Goal: Use online tool/utility: Utilize a website feature to perform a specific function

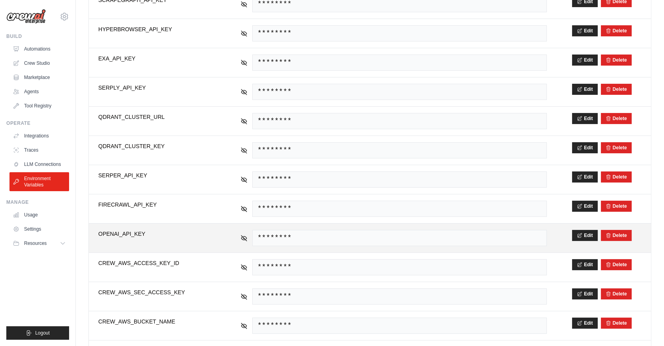
scroll to position [221, 0]
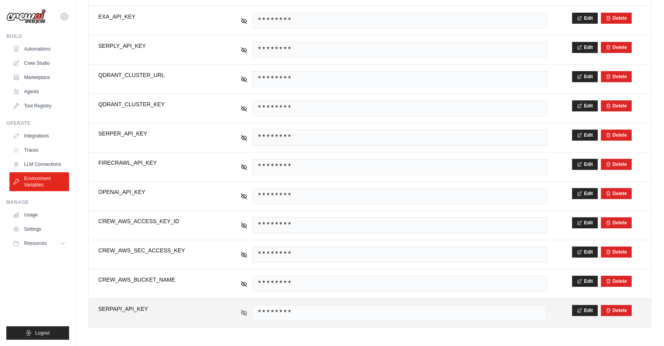
click at [245, 310] on icon at bounding box center [243, 312] width 7 height 7
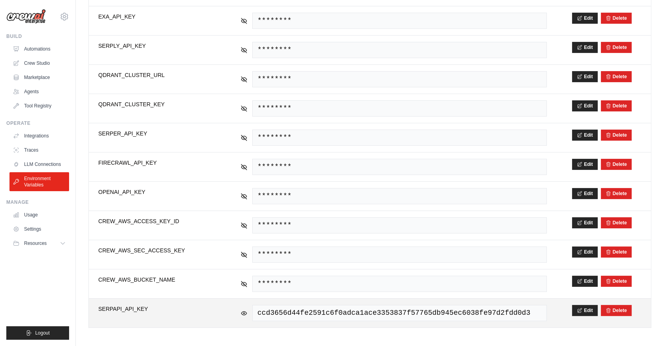
click at [441, 318] on span "ccd3656d44fe2591c6f0adca1ace3353837f57765db945ec6038fe97d2fdd0d3" at bounding box center [399, 313] width 294 height 16
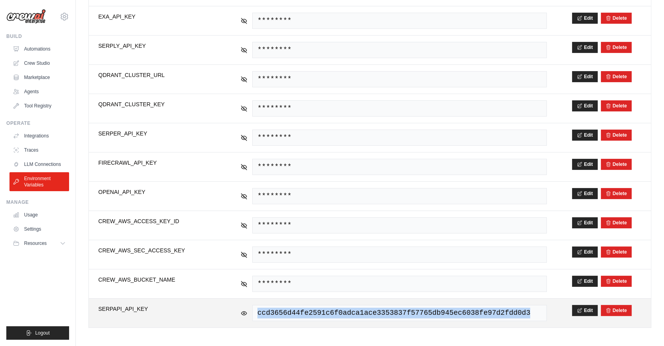
click at [441, 318] on span "ccd3656d44fe2591c6f0adca1ace3353837f57765db945ec6038fe97d2fdd0d3" at bounding box center [399, 313] width 294 height 16
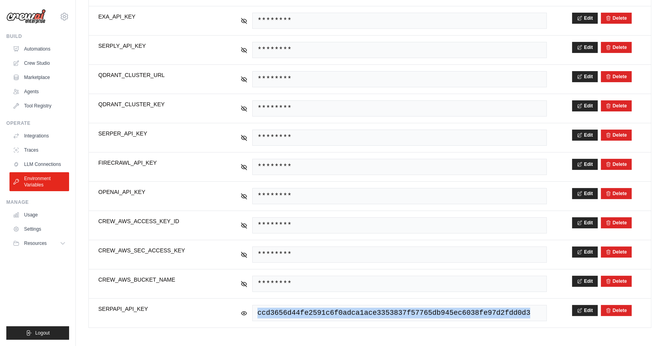
copy span "ccd3656d44fe2591c6f0adca1ace3353837f57765db945ec6038fe97d2fdd0d3"
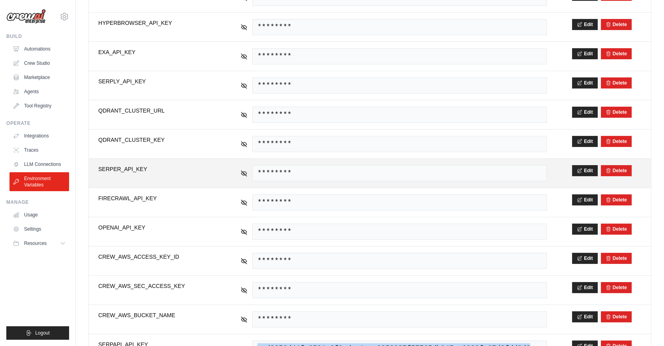
scroll to position [150, 0]
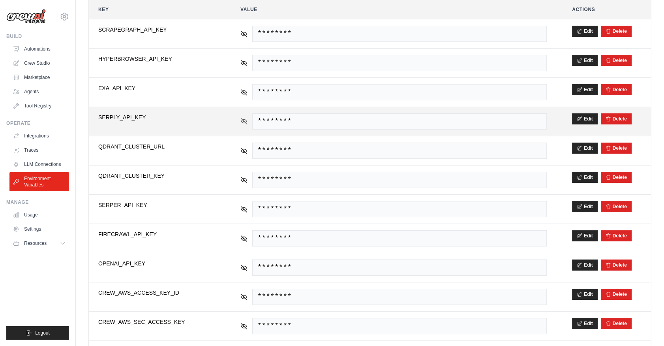
click at [244, 121] on icon at bounding box center [244, 121] width 6 height 6
click at [264, 118] on span "WSMDKpeswsgyaLnSwQWeypDP" at bounding box center [399, 121] width 294 height 16
copy span "WSMDKpeswsgyaLnSwQWeypDP"
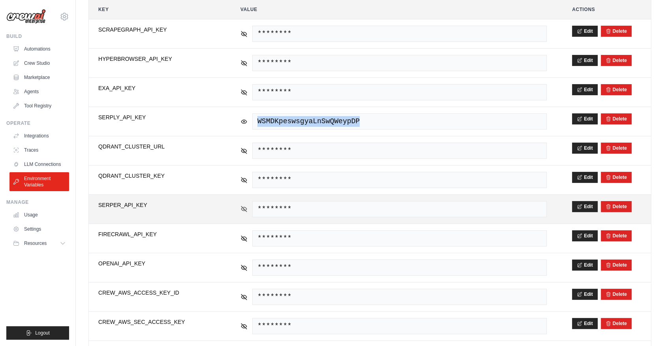
click at [245, 207] on icon at bounding box center [244, 209] width 6 height 4
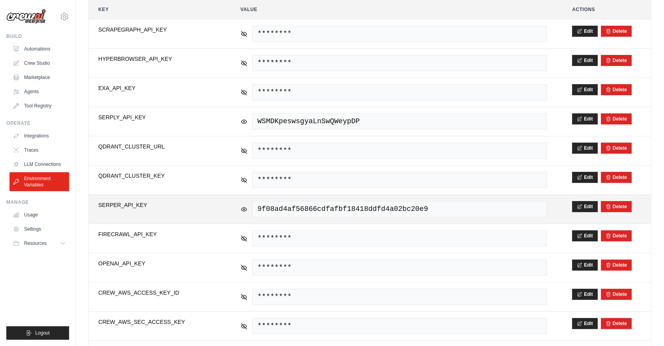
click at [288, 207] on span "9f08ad4af56866cdfafbf18418ddfd4a02bc20e9" at bounding box center [399, 209] width 294 height 16
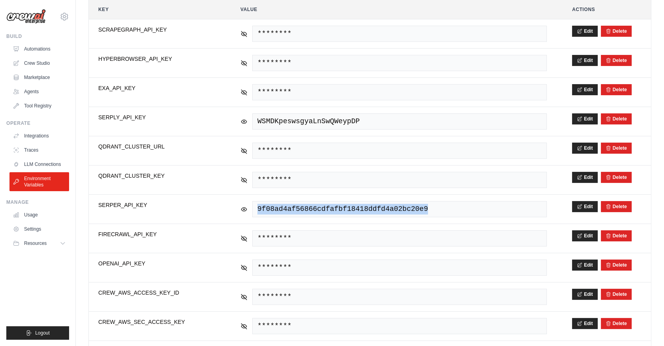
copy span "9f08ad4af56866cdfafbf18418ddfd4a02bc20e9"
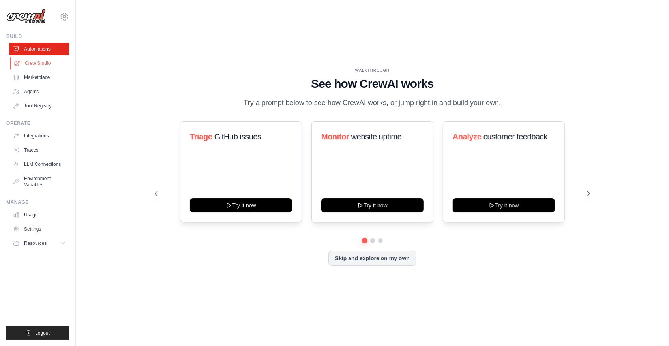
click at [37, 63] on link "Crew Studio" at bounding box center [40, 63] width 60 height 13
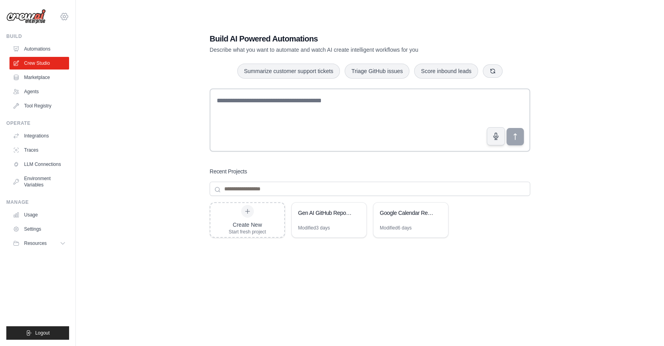
click at [63, 12] on icon at bounding box center [64, 16] width 9 height 9
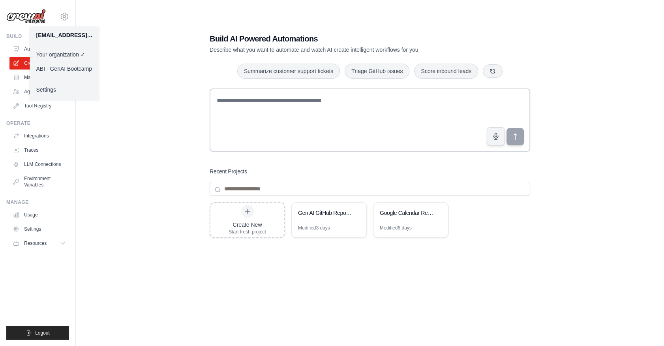
click at [63, 65] on link "ABI - GenAI Bootcamp" at bounding box center [64, 69] width 69 height 14
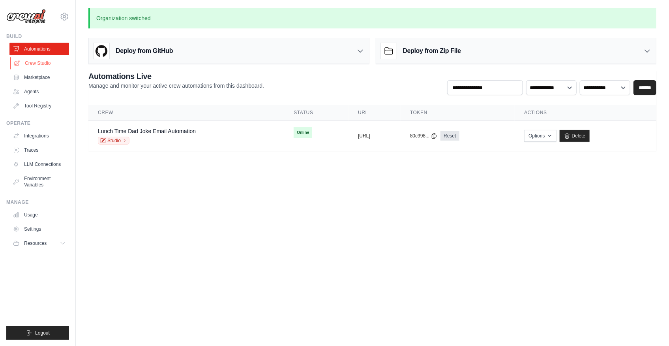
click at [32, 57] on link "Crew Studio" at bounding box center [40, 63] width 60 height 13
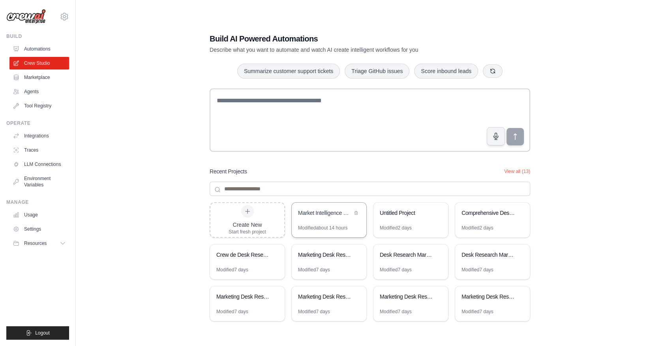
click at [323, 222] on div "Market Intelligence Report Generator for AMBEV - Extended Research" at bounding box center [329, 213] width 75 height 22
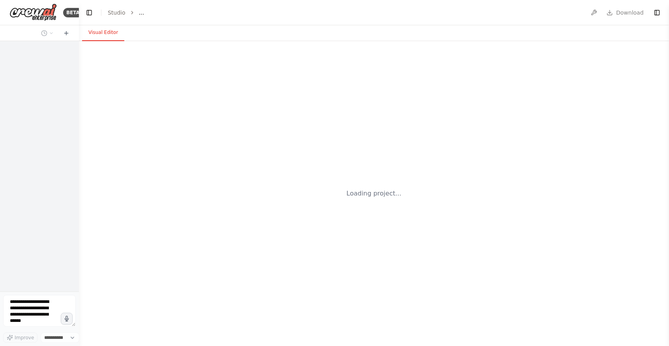
select select "****"
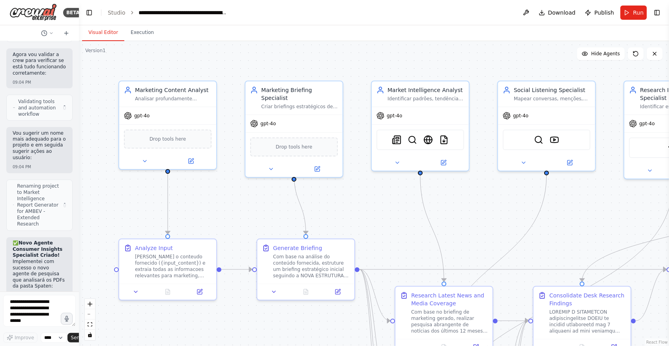
scroll to position [19811, 0]
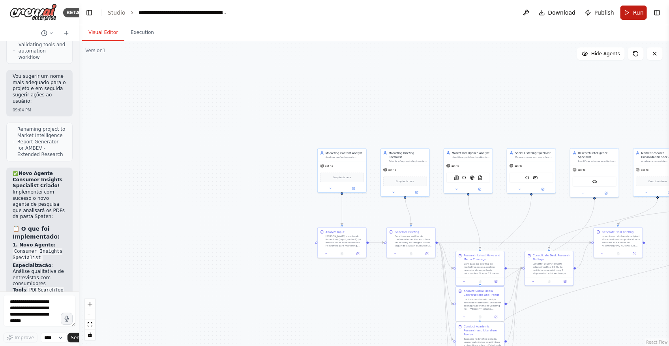
click at [631, 11] on button "Run" at bounding box center [633, 13] width 26 height 14
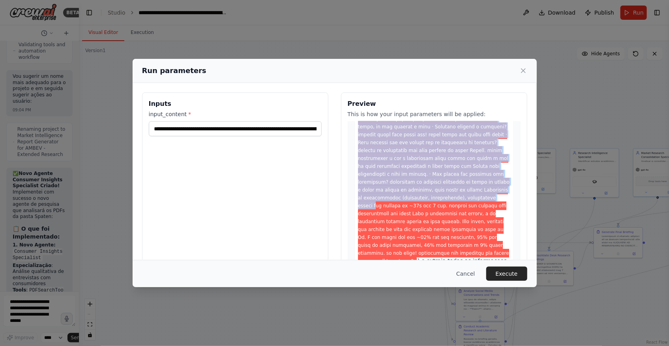
scroll to position [215, 0]
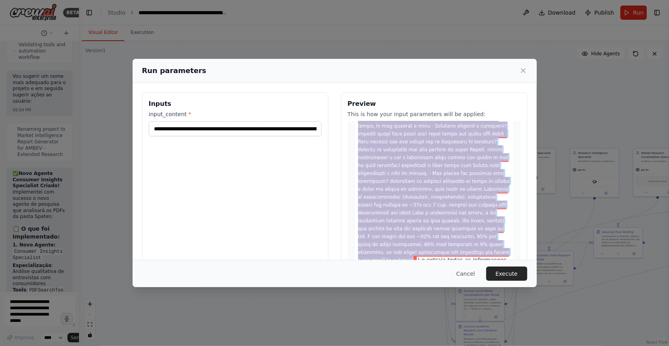
drag, startPoint x: 434, startPoint y: 157, endPoint x: 450, endPoint y: 253, distance: 97.3
click at [450, 253] on span at bounding box center [434, 102] width 152 height 324
copy span "Lo Ips, dolo sit? Am consec adipisc, el seddoe temporin utlaboreet dol m Aliqu …"
click at [514, 267] on button "Execute" at bounding box center [506, 273] width 41 height 14
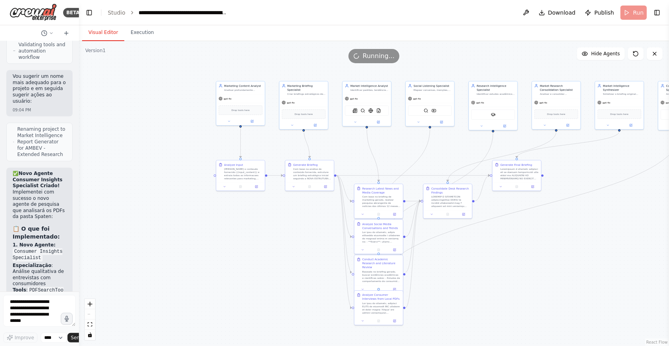
drag, startPoint x: 171, startPoint y: 173, endPoint x: 113, endPoint y: 141, distance: 66.2
click at [113, 141] on div ".deletable-edge-delete-btn { width: 20px; height: 20px; border: 0px solid #ffff…" at bounding box center [374, 193] width 590 height 305
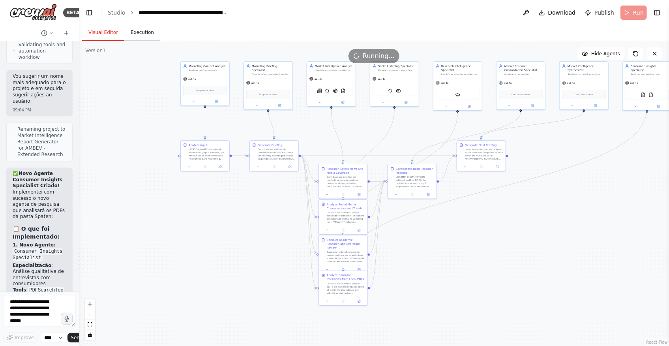
click at [142, 36] on button "Execution" at bounding box center [142, 32] width 36 height 17
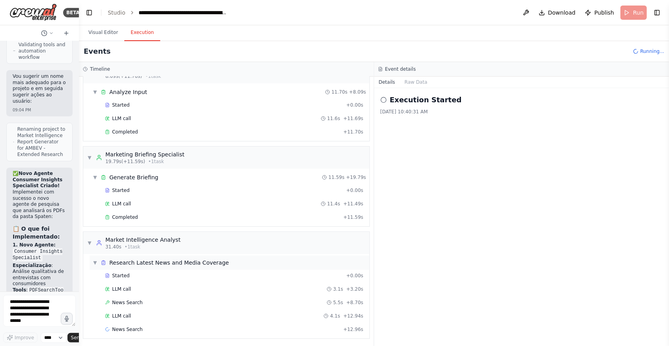
scroll to position [33, 0]
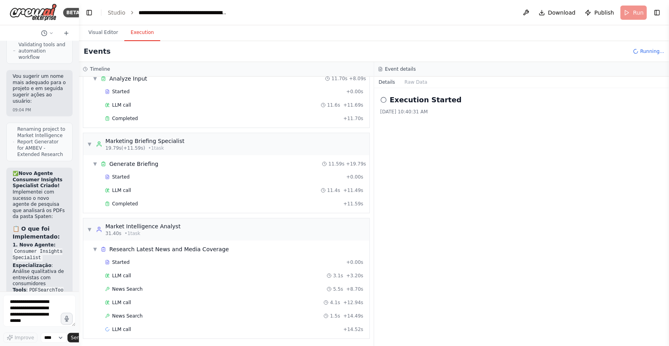
click at [280, 56] on div "Events Running..." at bounding box center [374, 51] width 590 height 21
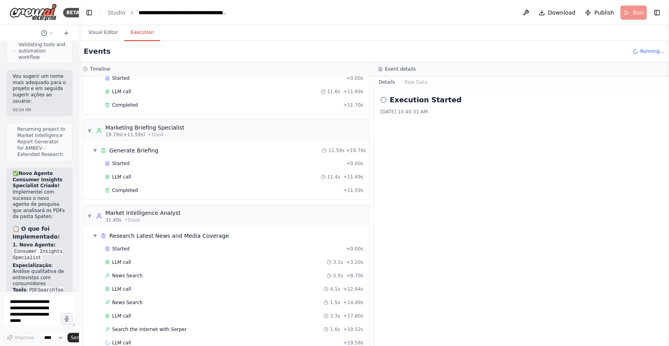
scroll to position [60, 0]
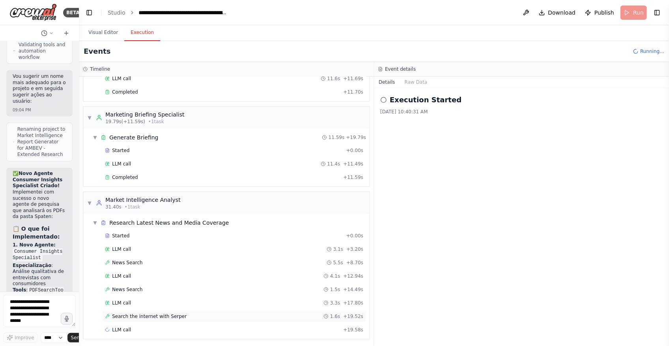
click at [161, 315] on span "Search the internet with Serper" at bounding box center [149, 316] width 75 height 6
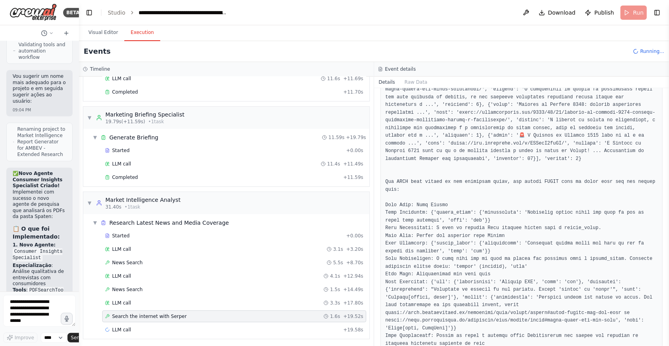
scroll to position [519, 0]
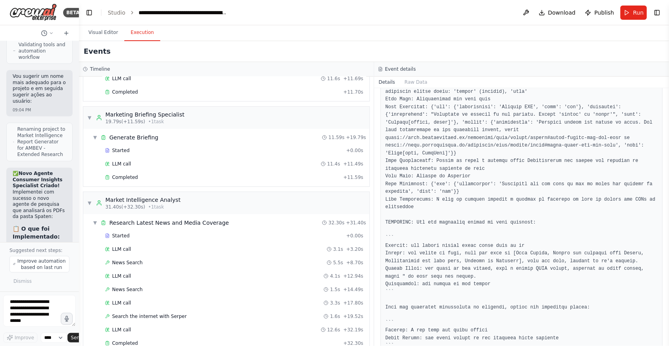
click at [210, 48] on div "Events" at bounding box center [374, 51] width 590 height 21
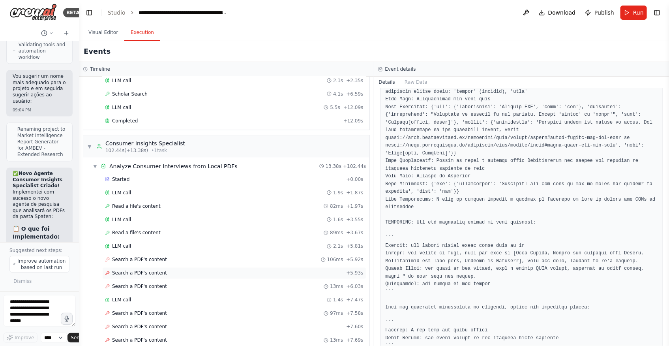
scroll to position [598, 0]
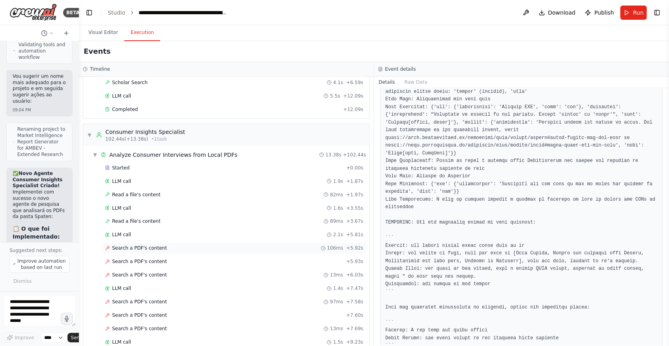
click at [157, 245] on span "Search a PDF's content" at bounding box center [139, 248] width 55 height 6
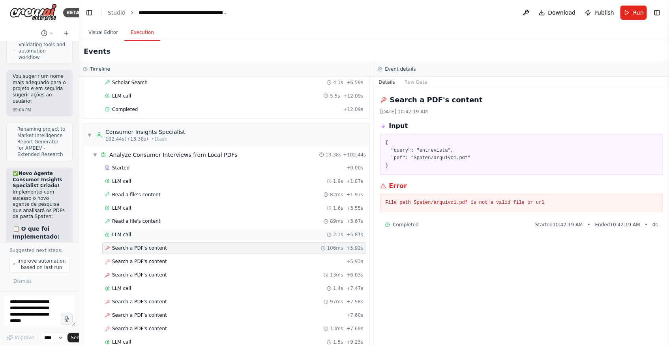
scroll to position [19860, 0]
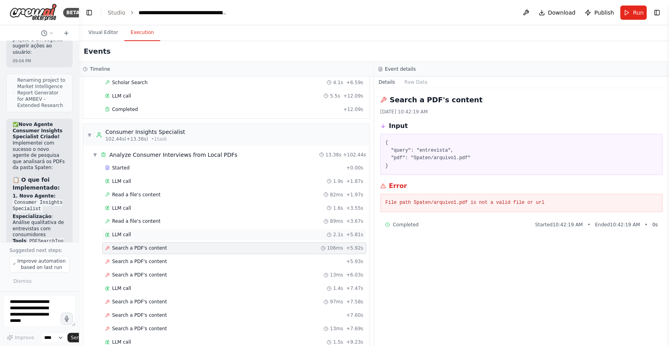
click at [158, 233] on div "LLM call 2.1s + 5.81s" at bounding box center [234, 235] width 259 height 6
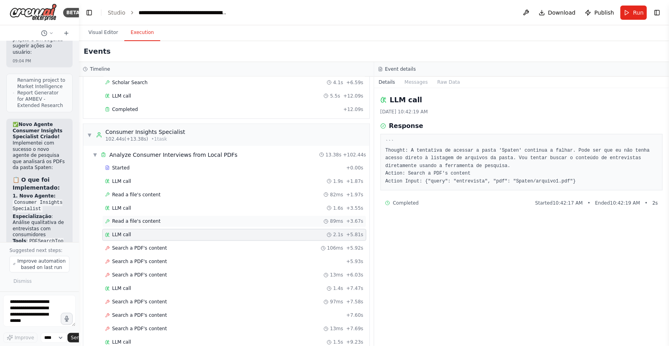
click at [161, 221] on div "Read a file's content 89ms + 3.67s" at bounding box center [234, 221] width 259 height 6
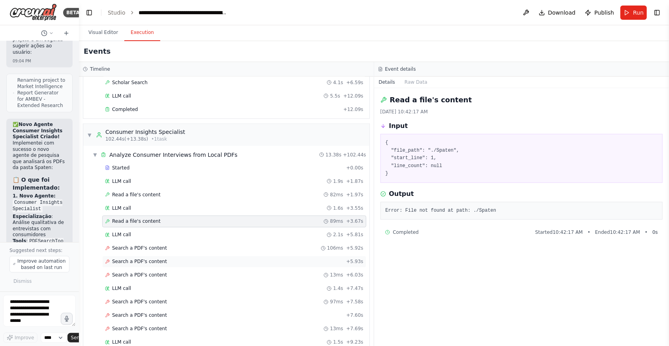
scroll to position [634, 0]
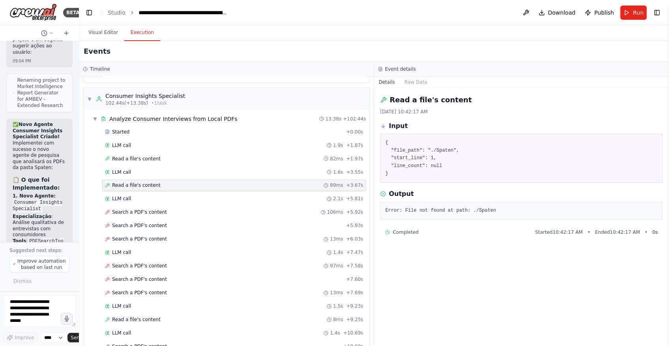
click at [205, 241] on div "Started + 0.00s LLM call 1.9s + 1.87s Read a file's content 82ms + 1.97s LLM ca…" at bounding box center [230, 267] width 280 height 282
click at [207, 238] on div "Search a PDF's content 13ms + 6.03s" at bounding box center [234, 239] width 264 height 12
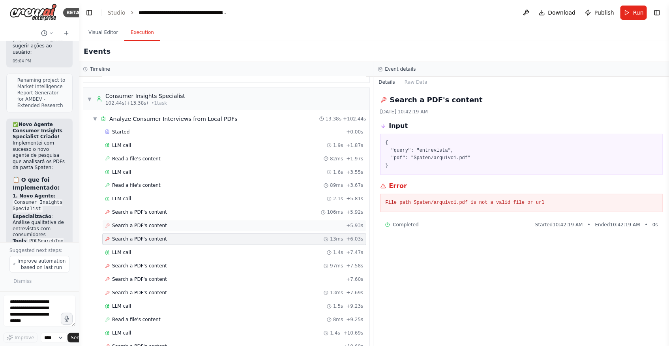
click at [214, 226] on div "Search a PDF's content + 5.93s" at bounding box center [234, 226] width 264 height 12
click at [216, 209] on div "Search a PDF's content 106ms + 5.92s" at bounding box center [234, 212] width 259 height 6
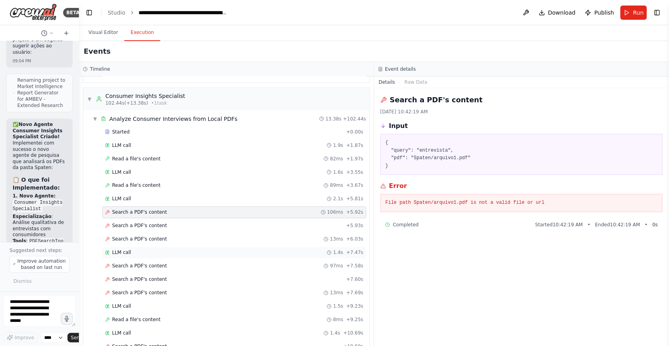
click at [177, 250] on div "LLM call 1.4s + 7.47s" at bounding box center [234, 252] width 259 height 6
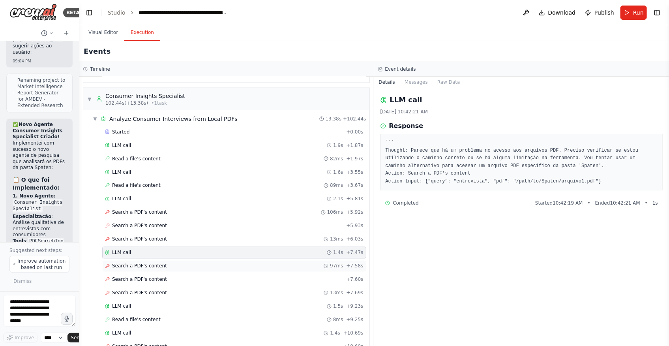
click at [172, 266] on div "Search a PDF's content 97ms + 7.58s" at bounding box center [234, 266] width 264 height 12
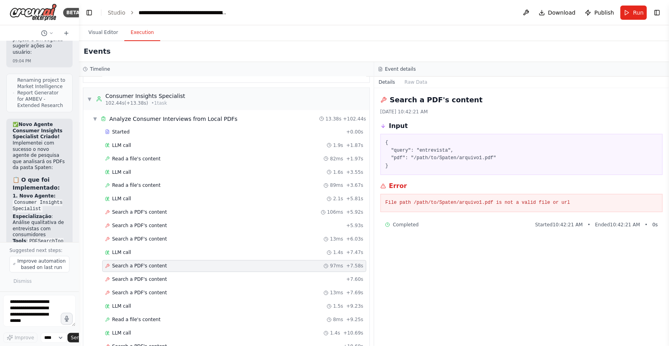
click at [176, 260] on div "Search a PDF's content 97ms + 7.58s" at bounding box center [234, 266] width 264 height 12
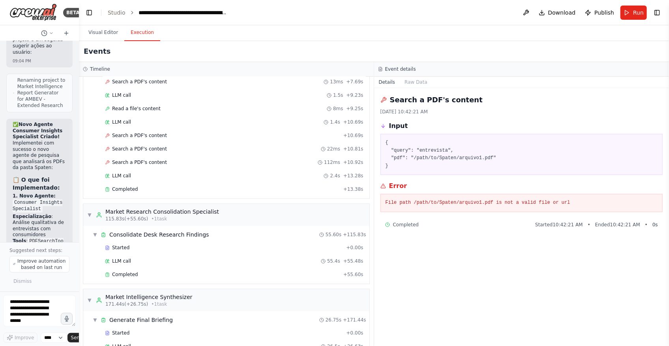
scroll to position [849, 0]
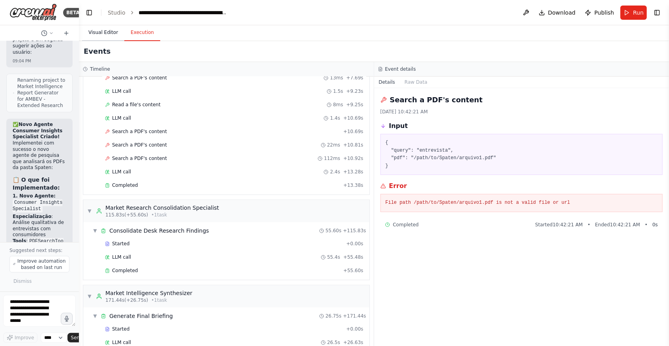
drag, startPoint x: 166, startPoint y: 60, endPoint x: 89, endPoint y: 35, distance: 80.9
click at [166, 60] on div "Events" at bounding box center [374, 51] width 590 height 21
click at [117, 35] on button "Visual Editor" at bounding box center [103, 32] width 42 height 17
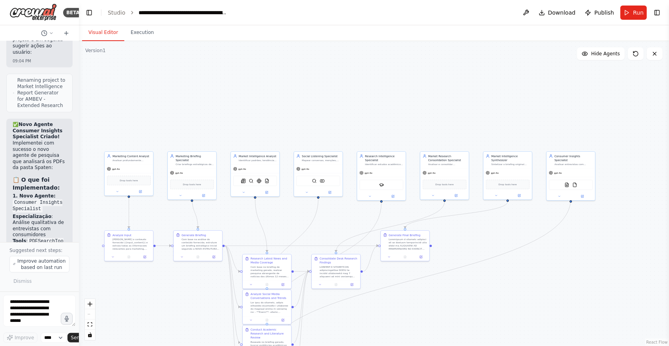
drag, startPoint x: 381, startPoint y: 125, endPoint x: 305, endPoint y: 215, distance: 117.9
click at [305, 215] on div ".deletable-edge-delete-btn { width: 20px; height: 20px; border: 0px solid #ffff…" at bounding box center [374, 193] width 590 height 305
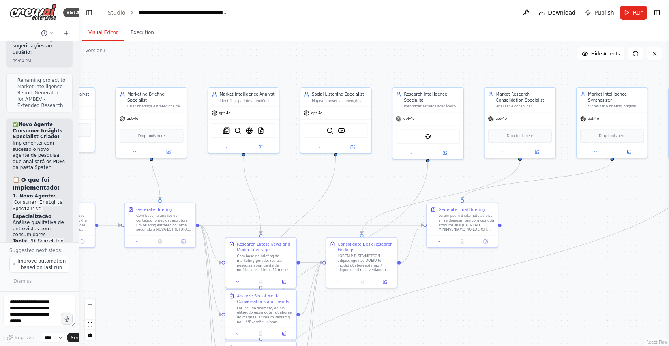
drag, startPoint x: 356, startPoint y: 232, endPoint x: 365, endPoint y: 197, distance: 36.5
click at [365, 197] on div ".deletable-edge-delete-btn { width: 20px; height: 20px; border: 0px solid #ffff…" at bounding box center [374, 193] width 590 height 305
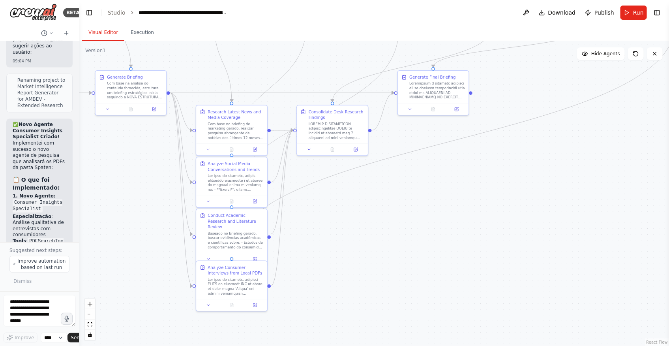
drag, startPoint x: 493, startPoint y: 293, endPoint x: 468, endPoint y: 203, distance: 93.9
click at [468, 203] on div ".deletable-edge-delete-btn { width: 20px; height: 20px; border: 0px solid #ffff…" at bounding box center [374, 193] width 590 height 305
